Goal: Task Accomplishment & Management: Complete application form

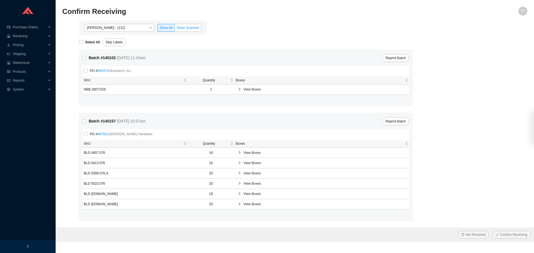
click at [189, 26] on span "Show Scanned" at bounding box center [187, 28] width 23 height 4
click at [175, 29] on input "Show Scanned" at bounding box center [175, 29] width 0 height 0
click at [15, 75] on span "Products" at bounding box center [29, 71] width 33 height 9
click at [15, 83] on link "Edit Sku" at bounding box center [19, 81] width 13 height 4
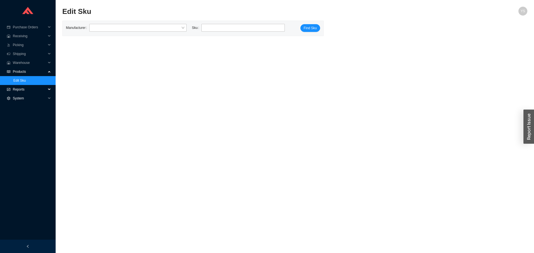
drag, startPoint x: 18, startPoint y: 91, endPoint x: 22, endPoint y: 97, distance: 7.2
click at [18, 91] on span "Reports" at bounding box center [29, 89] width 33 height 9
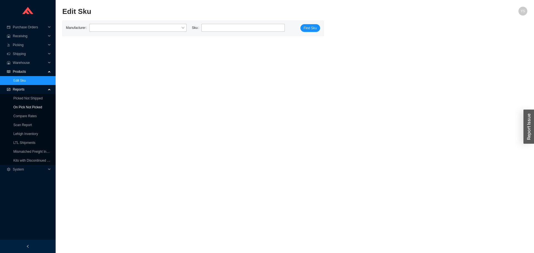
click at [23, 105] on link "On Pick Not Picked" at bounding box center [27, 107] width 29 height 4
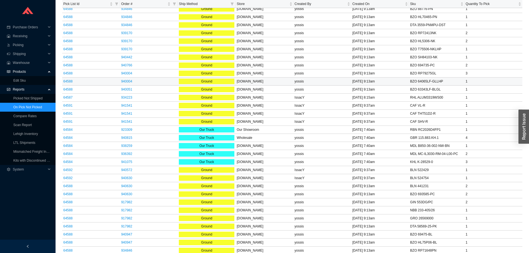
scroll to position [195, 0]
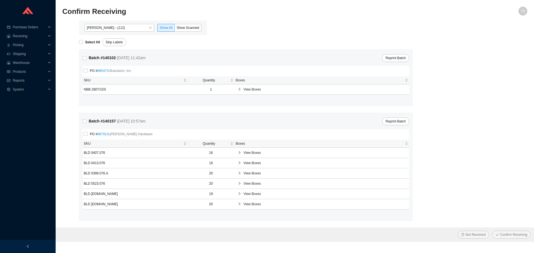
click at [105, 29] on span "[PERSON_NAME] - (112)" at bounding box center [119, 27] width 65 height 7
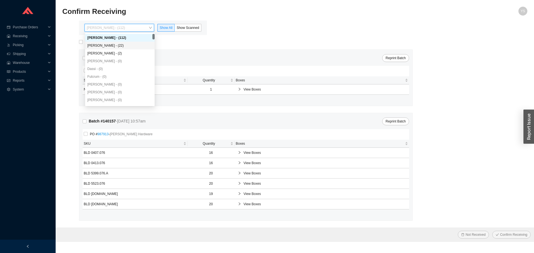
click at [103, 45] on div "Angel Negron - (22)" at bounding box center [119, 45] width 65 height 5
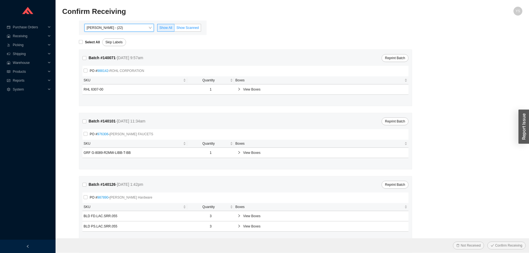
click at [184, 28] on span "Show Scanned" at bounding box center [187, 28] width 23 height 4
click at [175, 29] on input "Show Scanned" at bounding box center [175, 29] width 0 height 0
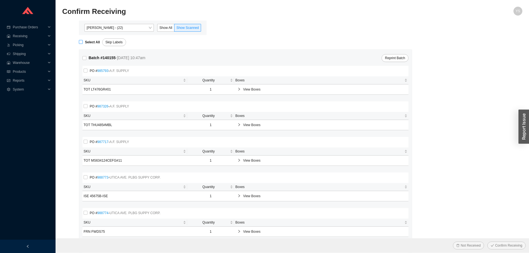
click at [86, 44] on strong "Select All" at bounding box center [92, 42] width 15 height 4
click at [83, 44] on input "Select All" at bounding box center [81, 42] width 4 height 4
checkbox input "true"
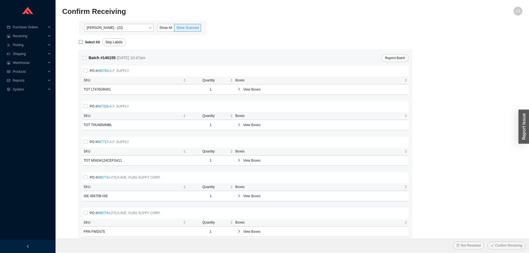
checkbox input "true"
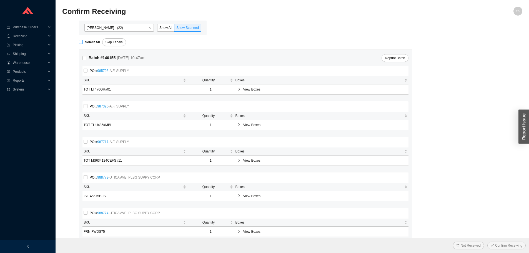
checkbox input "true"
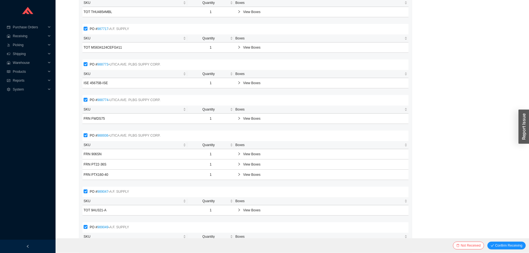
scroll to position [139, 0]
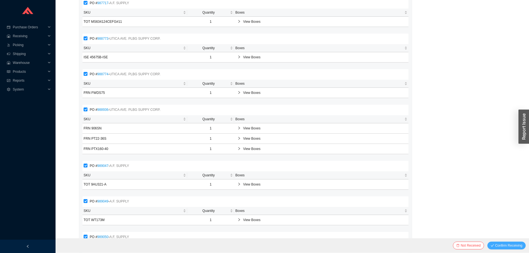
click at [511, 247] on span "Confirm Receiving" at bounding box center [508, 246] width 27 height 6
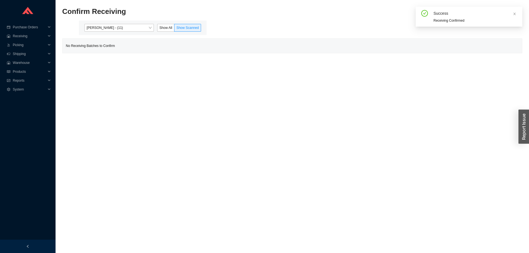
scroll to position [0, 0]
click at [168, 26] on span "Show All" at bounding box center [166, 28] width 13 height 4
click at [158, 29] on input "Show All" at bounding box center [158, 29] width 0 height 0
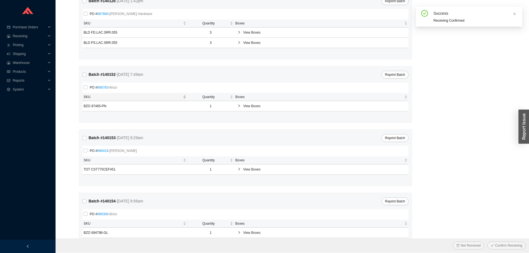
scroll to position [201, 0]
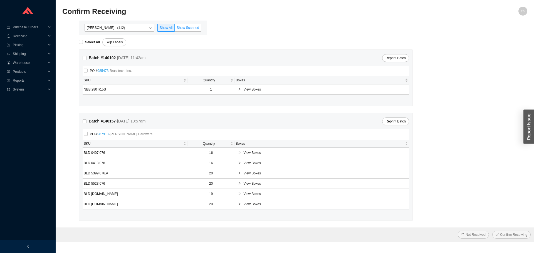
click at [193, 29] on span "Show Scanned" at bounding box center [187, 28] width 23 height 4
click at [175, 29] on input "Show Scanned" at bounding box center [175, 29] width 0 height 0
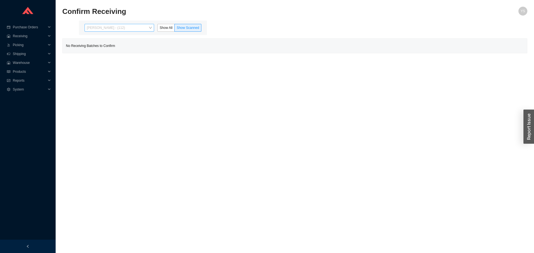
click at [137, 28] on span "[PERSON_NAME] - (112)" at bounding box center [119, 27] width 65 height 7
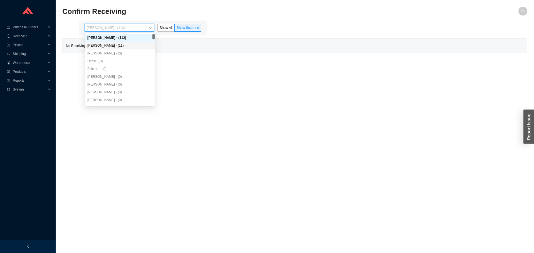
click at [126, 44] on div "Angel Negron - (11)" at bounding box center [119, 45] width 65 height 5
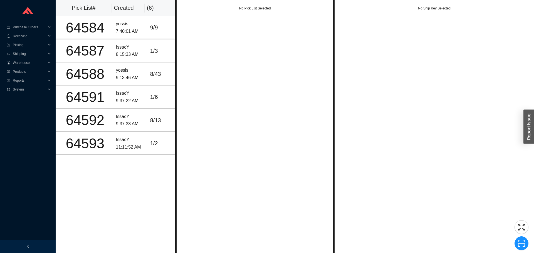
click at [223, 82] on div "No Pick List Selected" at bounding box center [254, 126] width 159 height 253
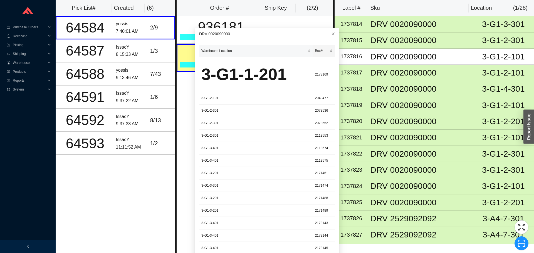
click at [318, 48] on span "Box#" at bounding box center [321, 51] width 13 height 6
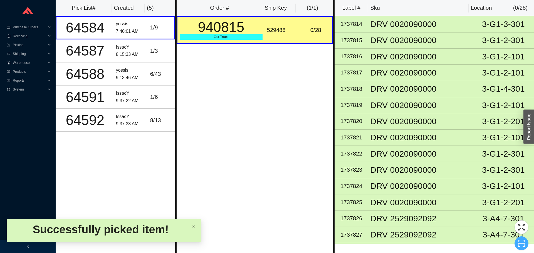
drag, startPoint x: 518, startPoint y: 240, endPoint x: 520, endPoint y: 235, distance: 4.4
click at [520, 238] on button "button" at bounding box center [521, 243] width 14 height 14
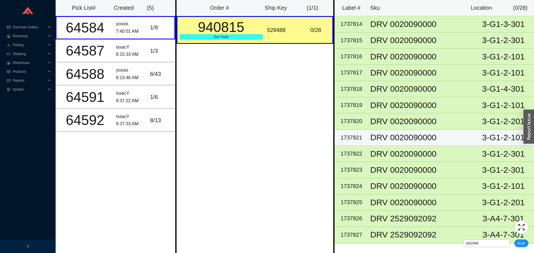
type input "sk529488"
click button "Scan" at bounding box center [521, 244] width 14 height 8
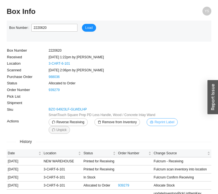
click at [156, 121] on span "Reprint Label" at bounding box center [165, 122] width 20 height 6
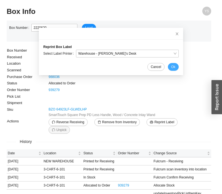
click at [171, 66] on span "Ok" at bounding box center [173, 67] width 4 height 6
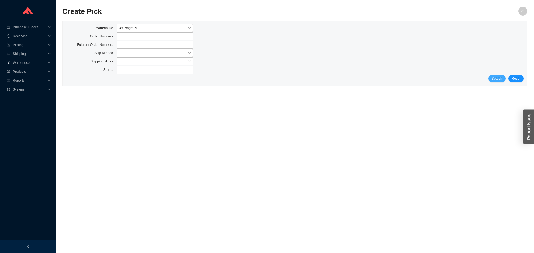
click at [496, 76] on span "Search" at bounding box center [496, 79] width 11 height 6
click at [492, 81] on button "Search" at bounding box center [496, 79] width 17 height 8
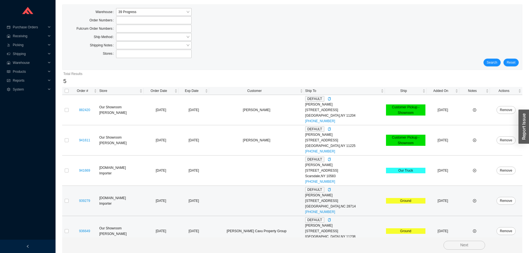
scroll to position [25, 0]
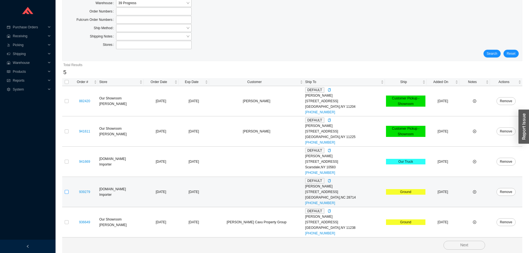
click at [65, 192] on input "checkbox" at bounding box center [67, 192] width 4 height 4
checkbox input "true"
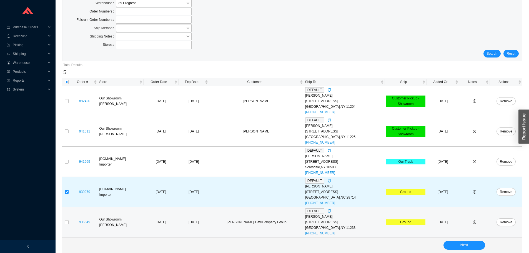
click at [66, 227] on td at bounding box center [66, 222] width 9 height 30
click at [66, 224] on input "checkbox" at bounding box center [67, 222] width 4 height 4
checkbox input "true"
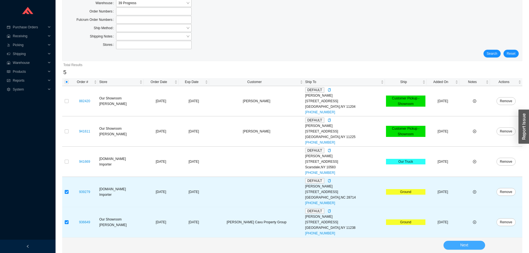
click at [459, 244] on button "Next" at bounding box center [465, 245] width 42 height 9
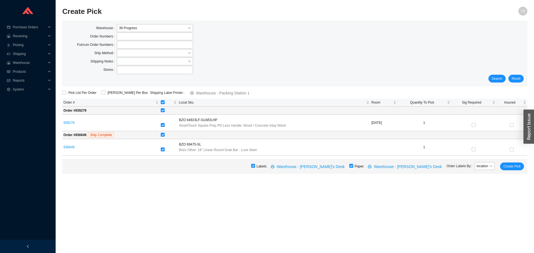
click at [353, 165] on input "checkbox" at bounding box center [351, 166] width 4 height 4
checkbox input "false"
click at [511, 169] on span "Create Pick" at bounding box center [511, 167] width 17 height 6
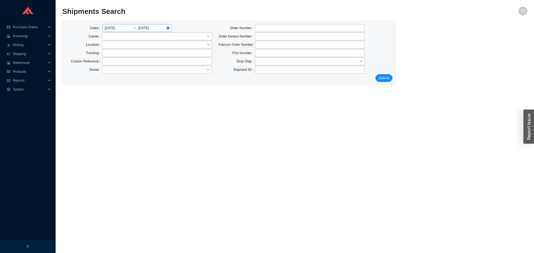
click at [168, 25] on div "[DATE] [DATE]" at bounding box center [136, 28] width 69 height 8
drag, startPoint x: 117, startPoint y: 54, endPoint x: 124, endPoint y: 58, distance: 8.0
click at [118, 55] on input "text" at bounding box center [156, 53] width 109 height 8
paste input "77115386330"
type input "77115386330"
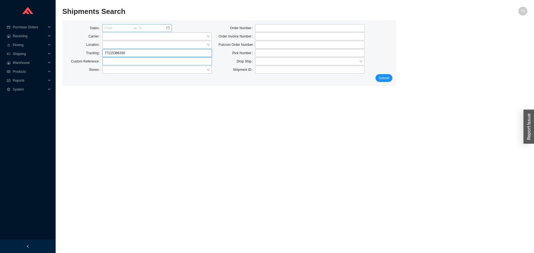
click button "Submit" at bounding box center [383, 78] width 17 height 8
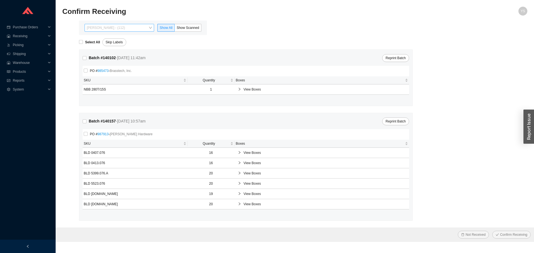
click at [131, 26] on span "[PERSON_NAME] - (112)" at bounding box center [119, 27] width 65 height 7
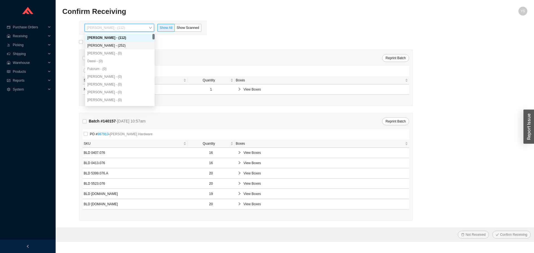
click at [113, 48] on div "[PERSON_NAME] - (252)" at bounding box center [119, 45] width 65 height 5
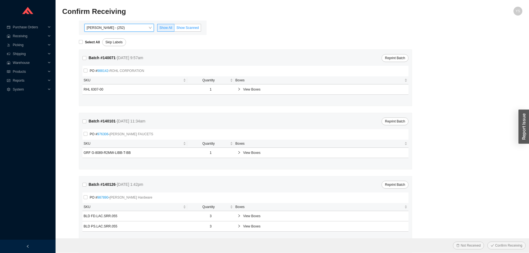
click at [182, 25] on label "Show Scanned" at bounding box center [188, 28] width 27 height 8
click at [175, 29] on input "Show Scanned" at bounding box center [175, 29] width 0 height 0
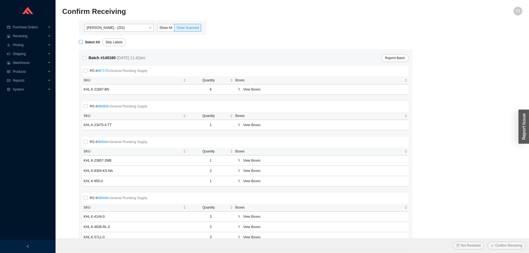
click at [88, 41] on strong "Select All" at bounding box center [92, 42] width 15 height 4
click at [83, 41] on input "Select All" at bounding box center [81, 42] width 4 height 4
checkbox input "true"
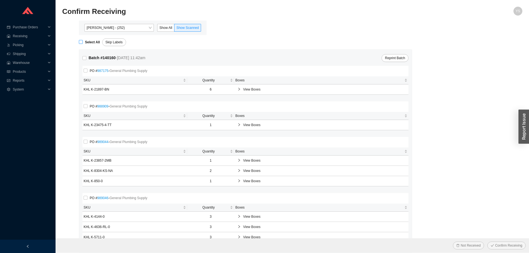
checkbox input "true"
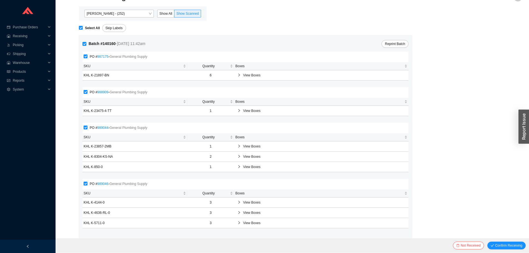
scroll to position [22, 0]
